Goal: Task Accomplishment & Management: Complete application form

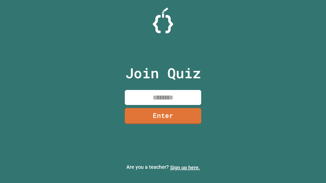
click at [185, 168] on link "Sign up here." at bounding box center [185, 168] width 30 height 6
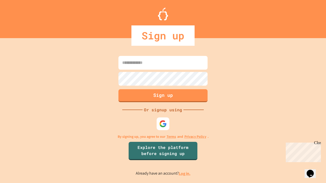
click at [185, 174] on link "Log in." at bounding box center [185, 173] width 12 height 5
